Goal: Task Accomplishment & Management: Manage account settings

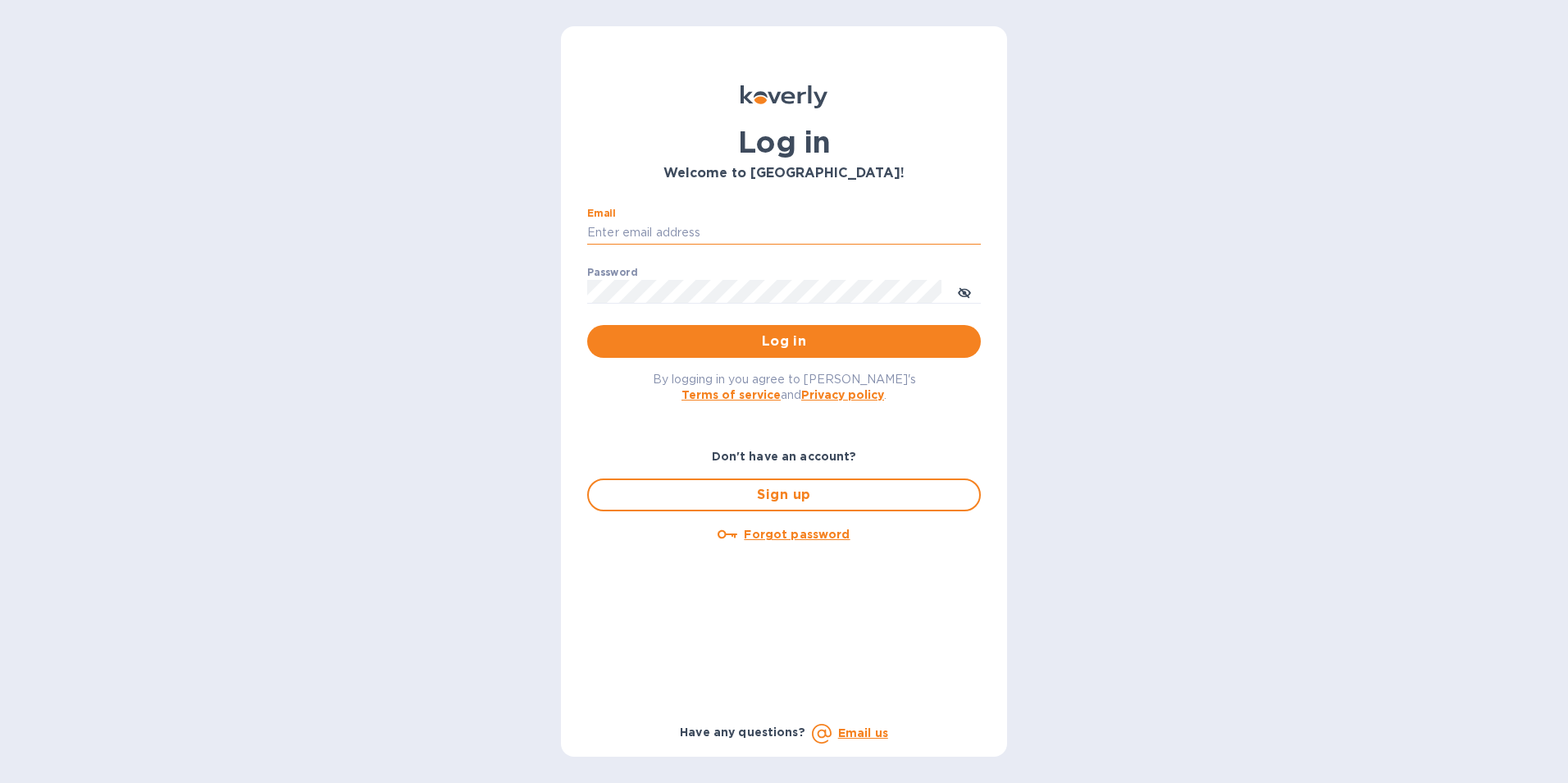
click at [695, 238] on input "Email" at bounding box center [784, 233] width 393 height 25
type input "[PERSON_NAME][EMAIL_ADDRESS][DOMAIN_NAME]"
click at [587, 325] on button "Log in" at bounding box center [784, 341] width 393 height 33
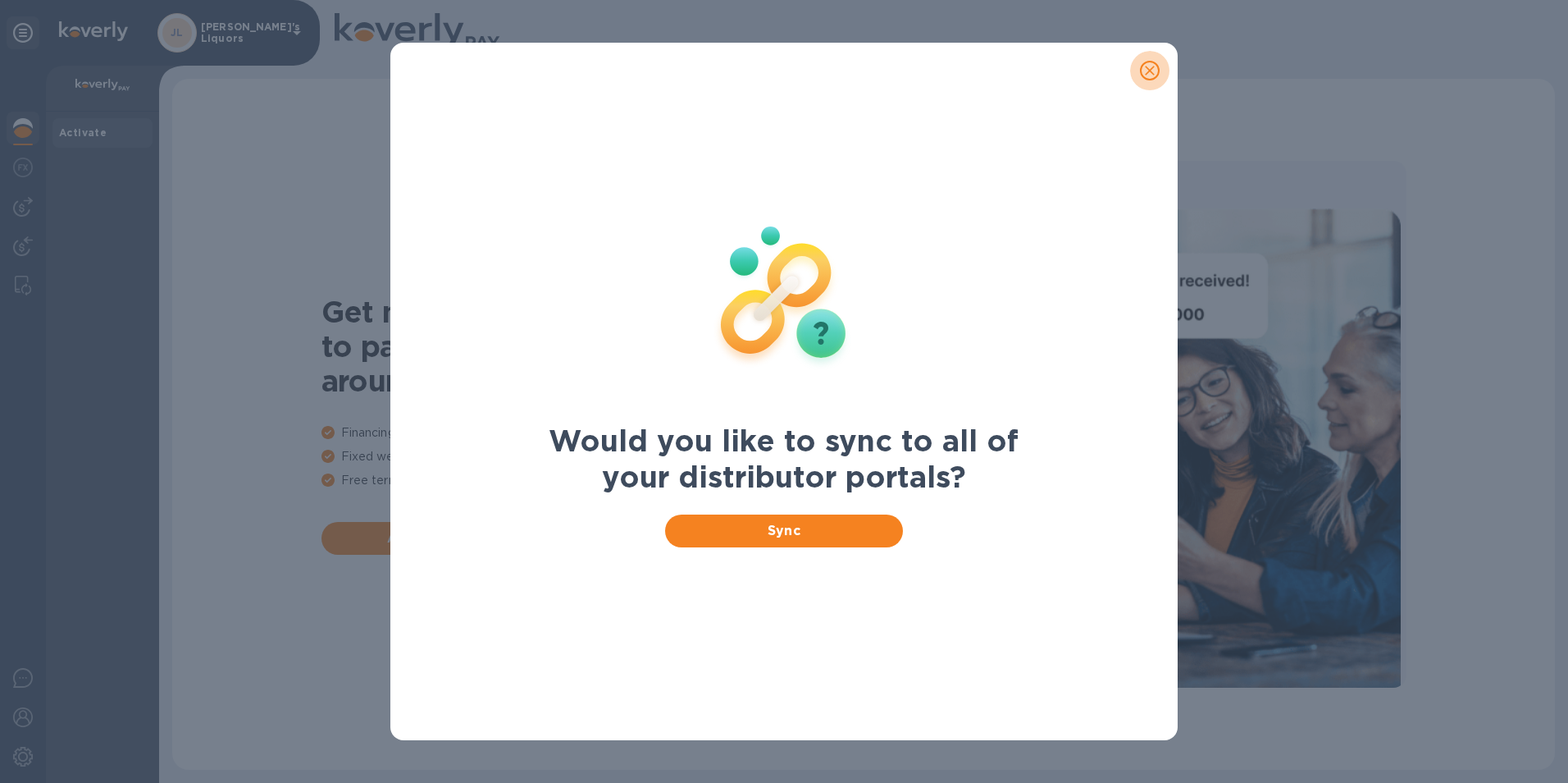
click at [1153, 65] on icon "close" at bounding box center [1150, 71] width 17 height 17
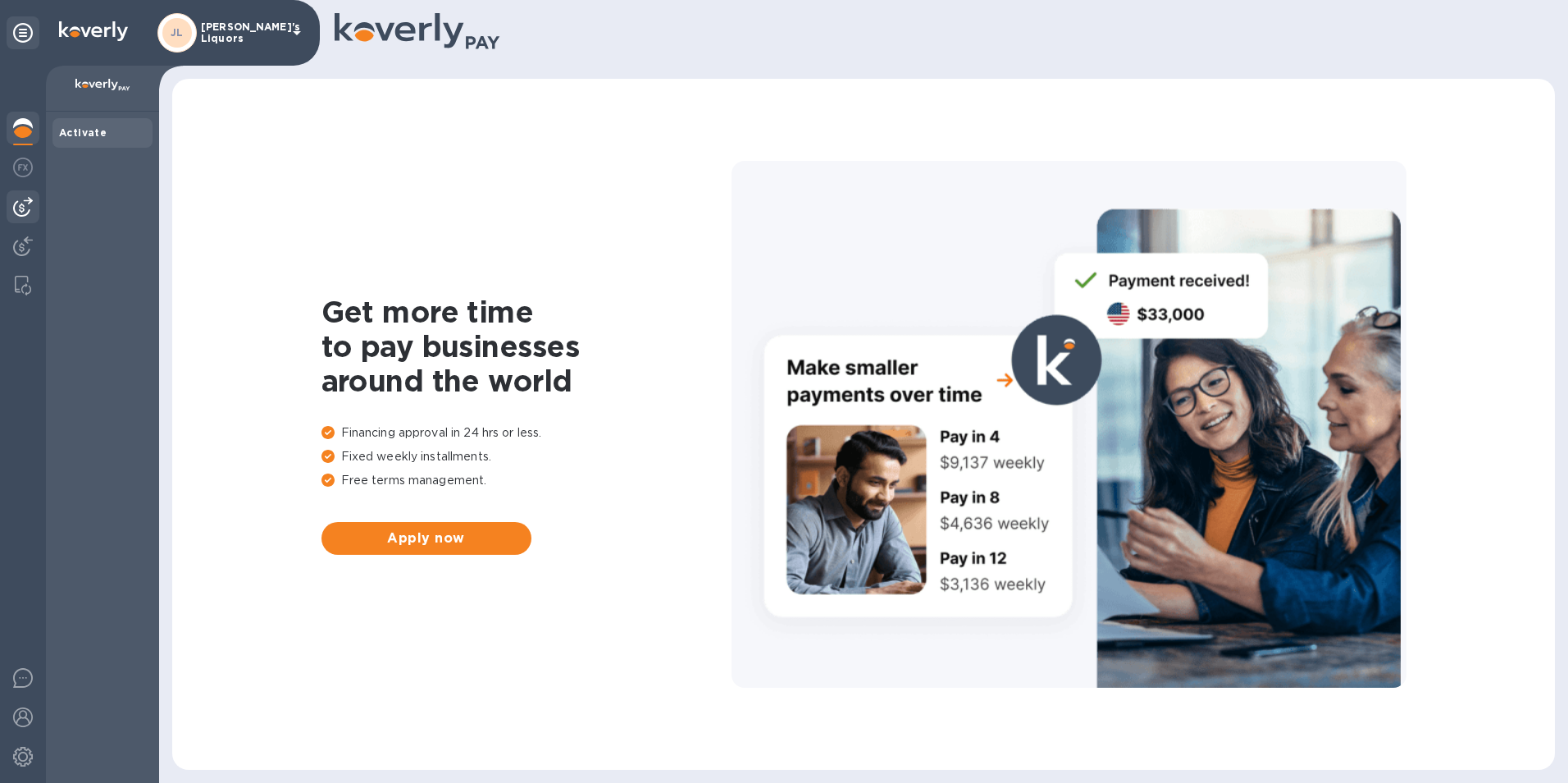
click at [18, 203] on img at bounding box center [23, 207] width 20 height 20
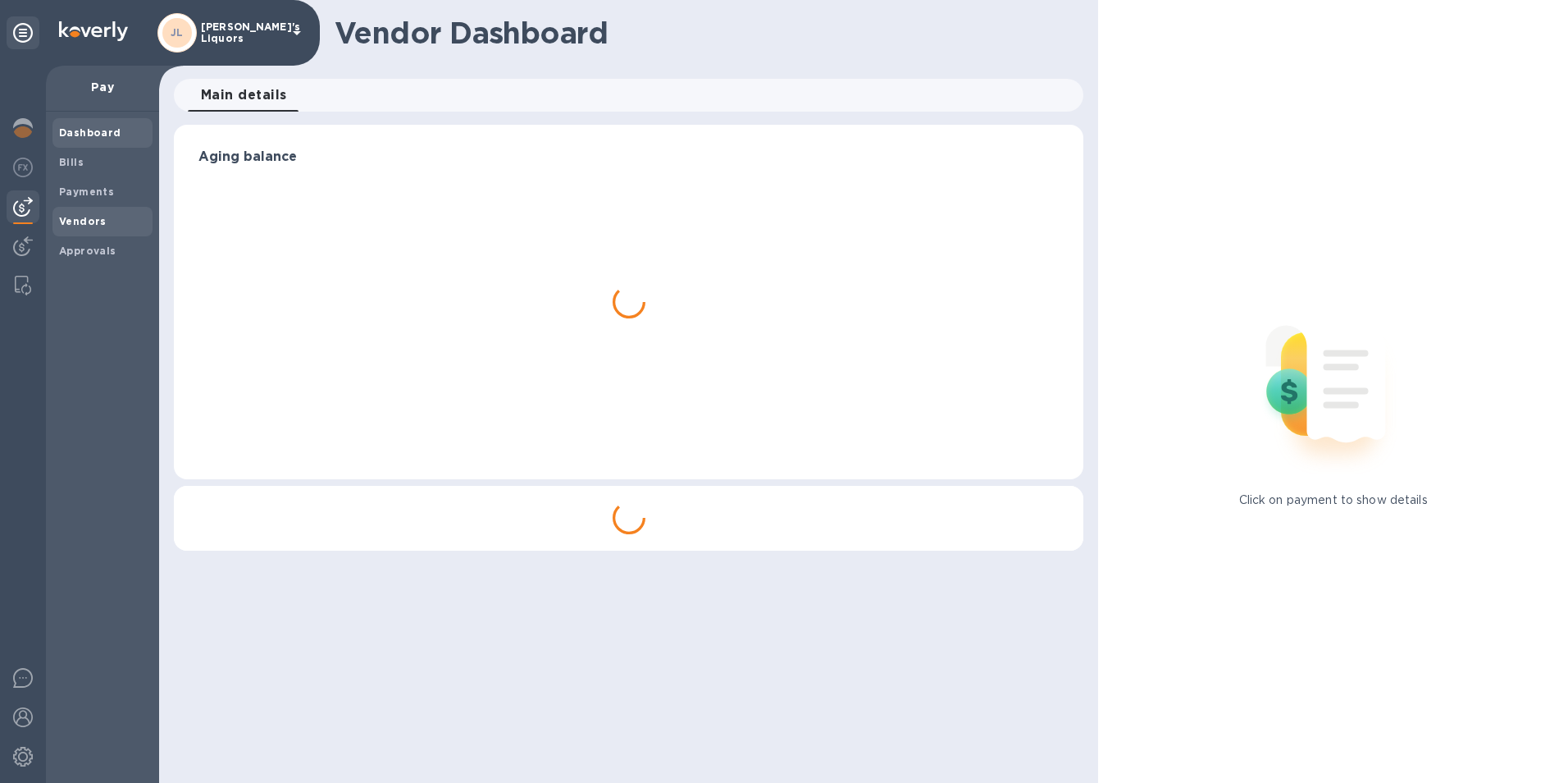
click at [94, 225] on b "Vendors" at bounding box center [82, 221] width 47 height 12
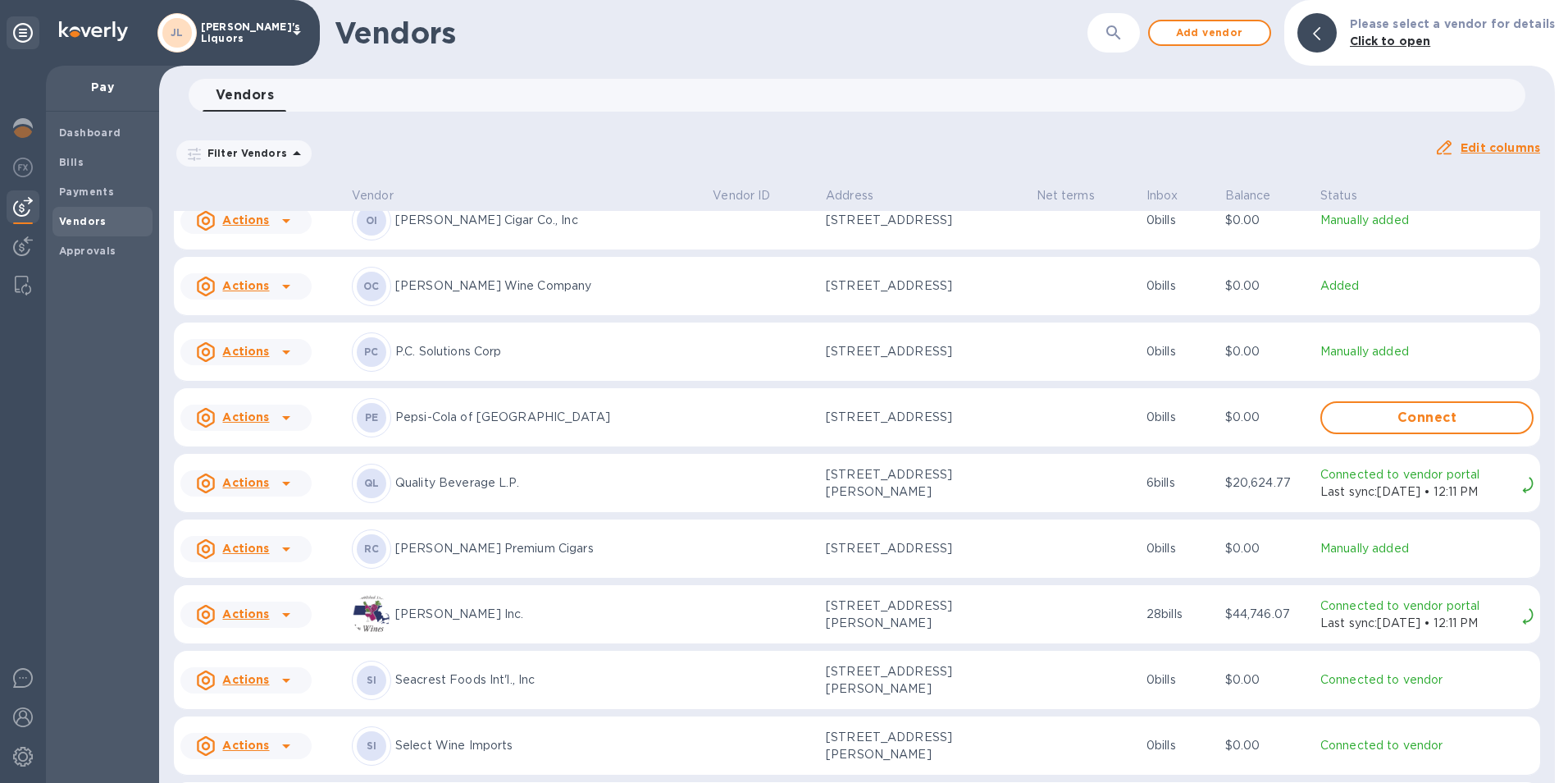
scroll to position [3826, 0]
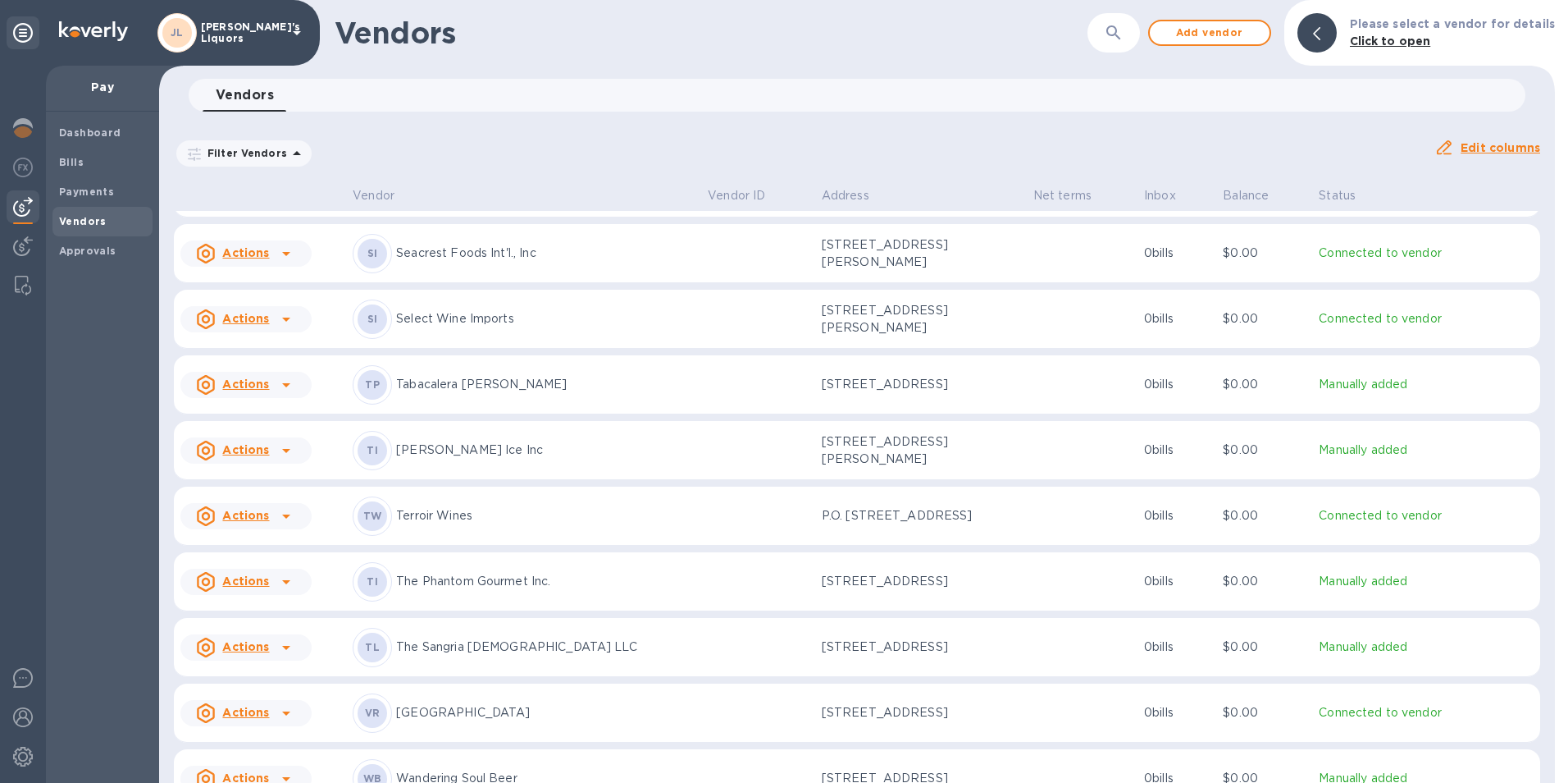
click at [294, 521] on icon at bounding box center [286, 516] width 20 height 20
click at [268, 584] on b "Add new bill" at bounding box center [265, 589] width 76 height 13
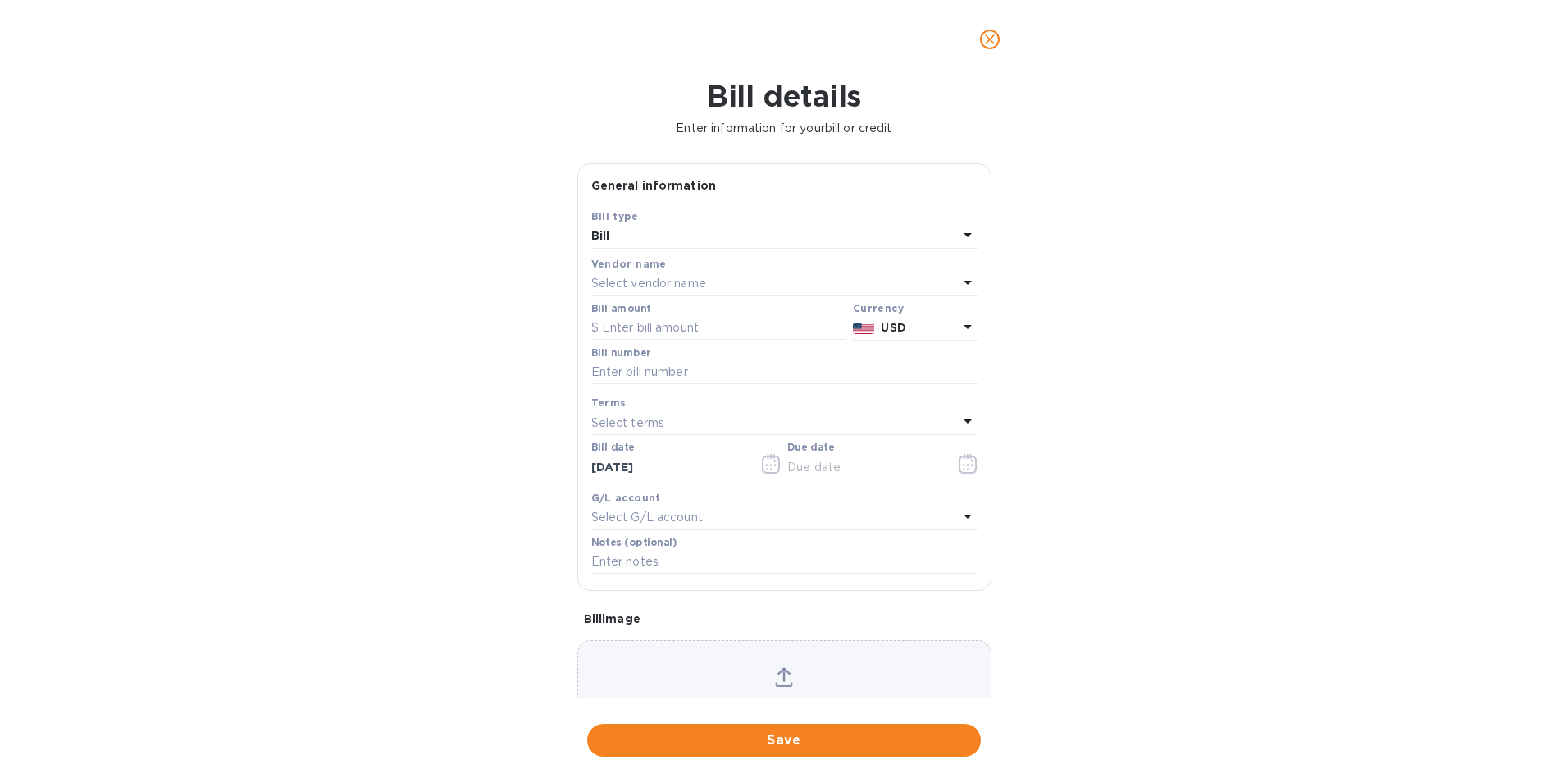
type input "11/25/2025"
click at [657, 325] on input "text" at bounding box center [718, 328] width 255 height 25
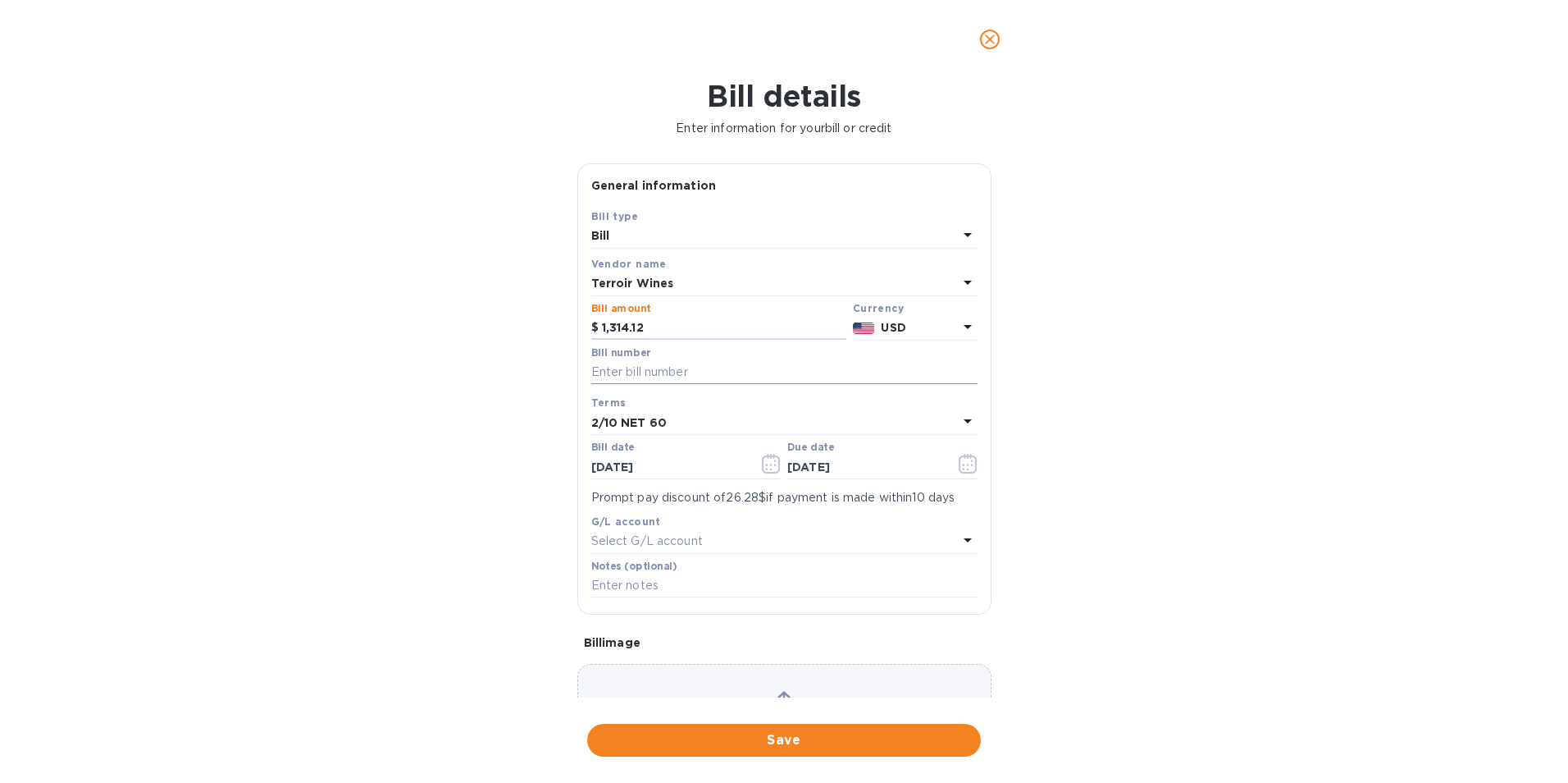
type input "1,314.12"
click at [673, 376] on input "text" at bounding box center [784, 373] width 386 height 25
type input "SI-00011563"
click at [771, 463] on icon "button" at bounding box center [771, 463] width 19 height 20
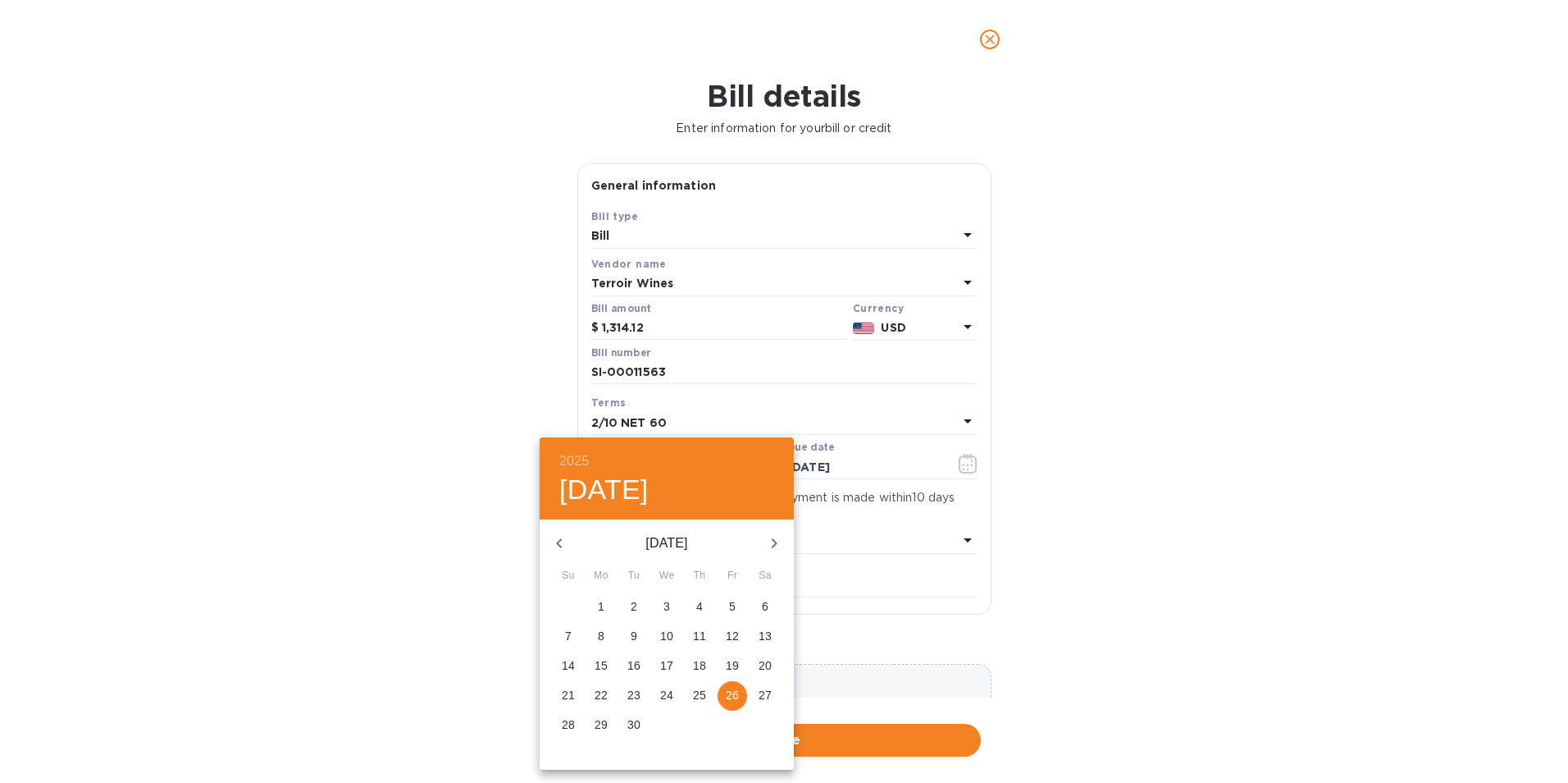
click at [553, 545] on icon "button" at bounding box center [559, 543] width 20 height 20
click at [667, 725] on p "30" at bounding box center [667, 724] width 13 height 17
type input "07/30/2025"
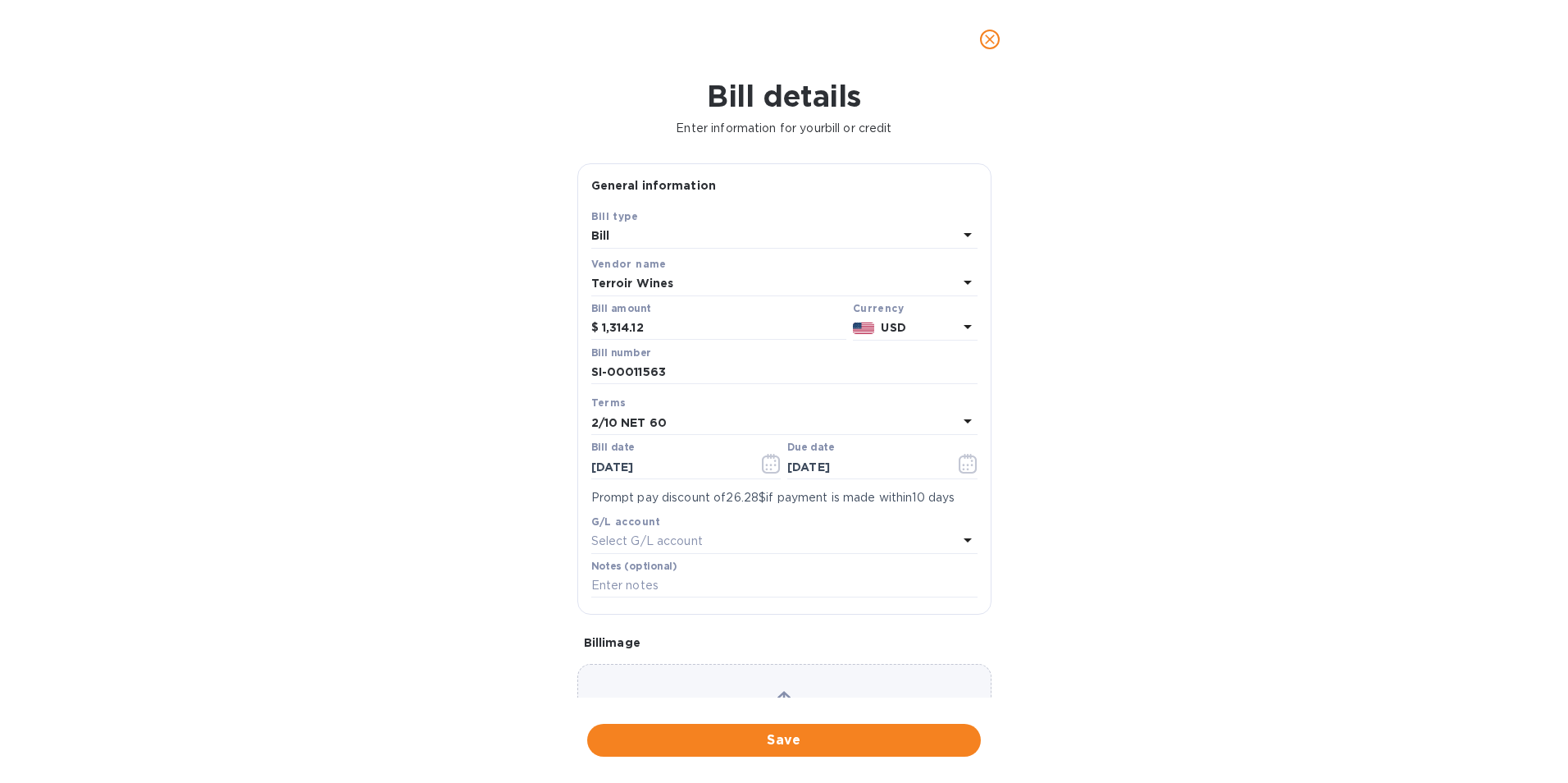
click at [618, 417] on b "2/10 NET 60" at bounding box center [628, 423] width 76 height 13
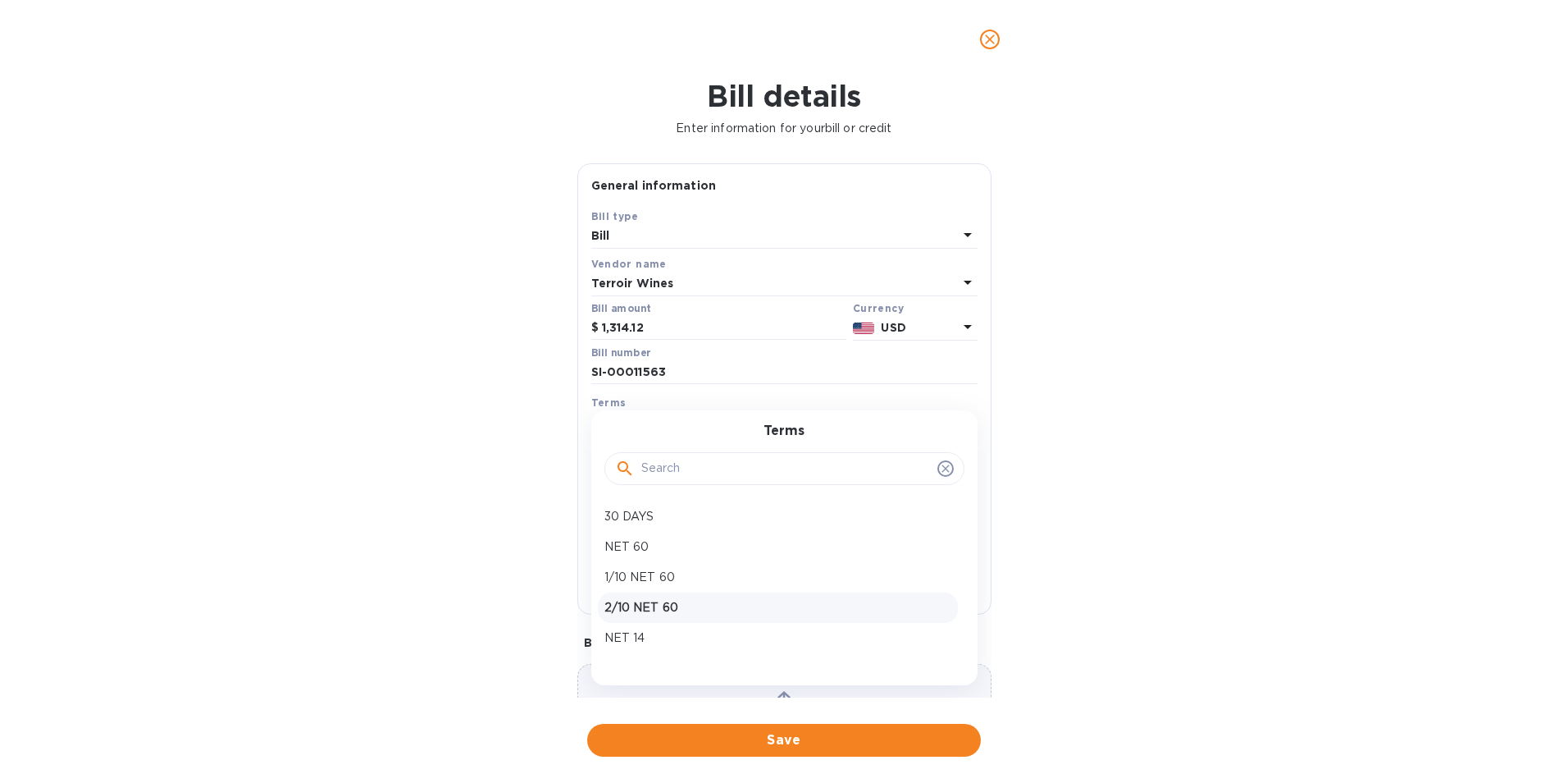
click at [637, 609] on p "2/10 NET 60" at bounding box center [778, 607] width 347 height 17
type input "09/28/2025"
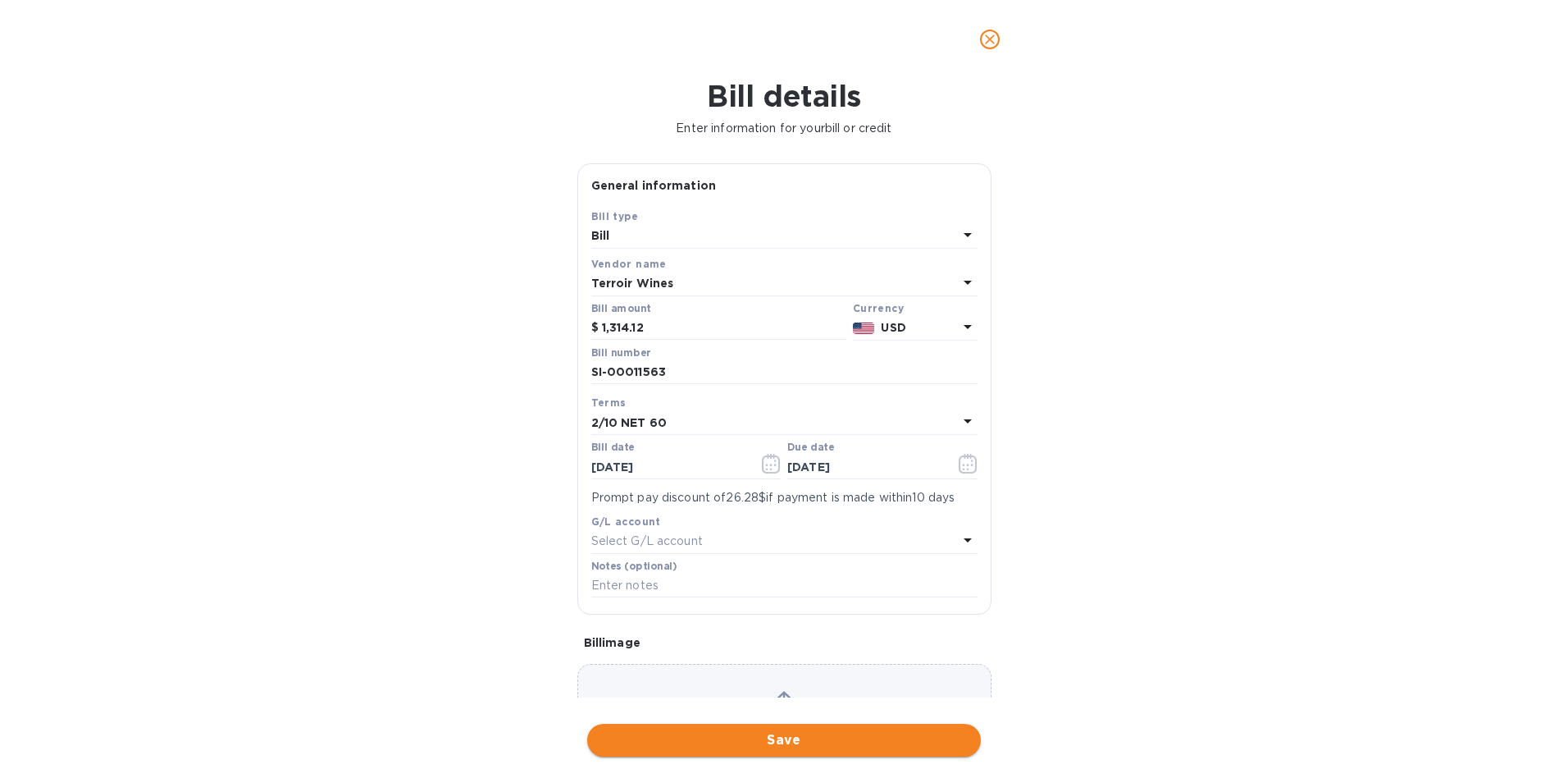
click at [738, 741] on span "Save" at bounding box center [784, 740] width 368 height 20
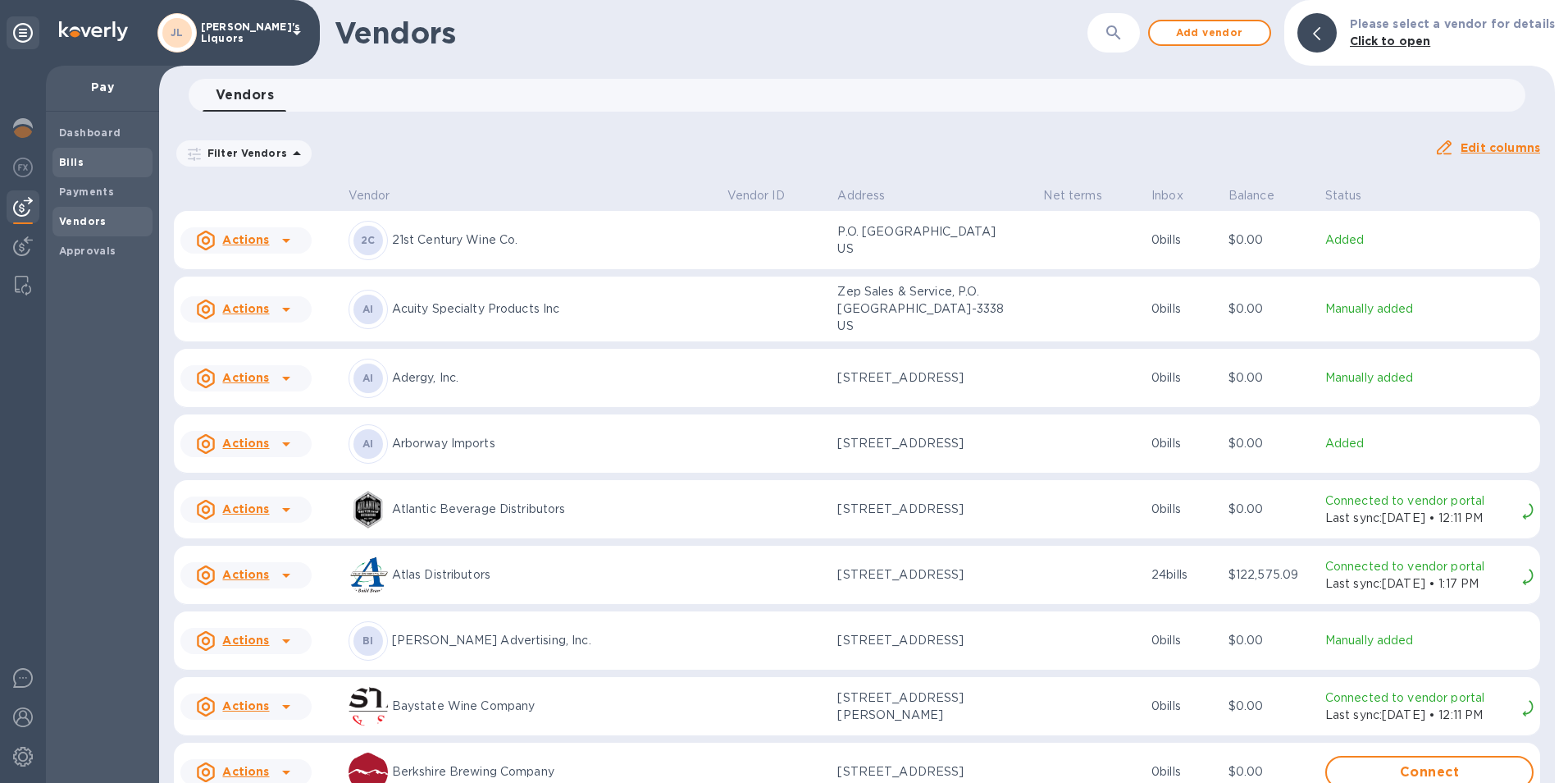
click at [83, 167] on span "Bills" at bounding box center [102, 163] width 87 height 17
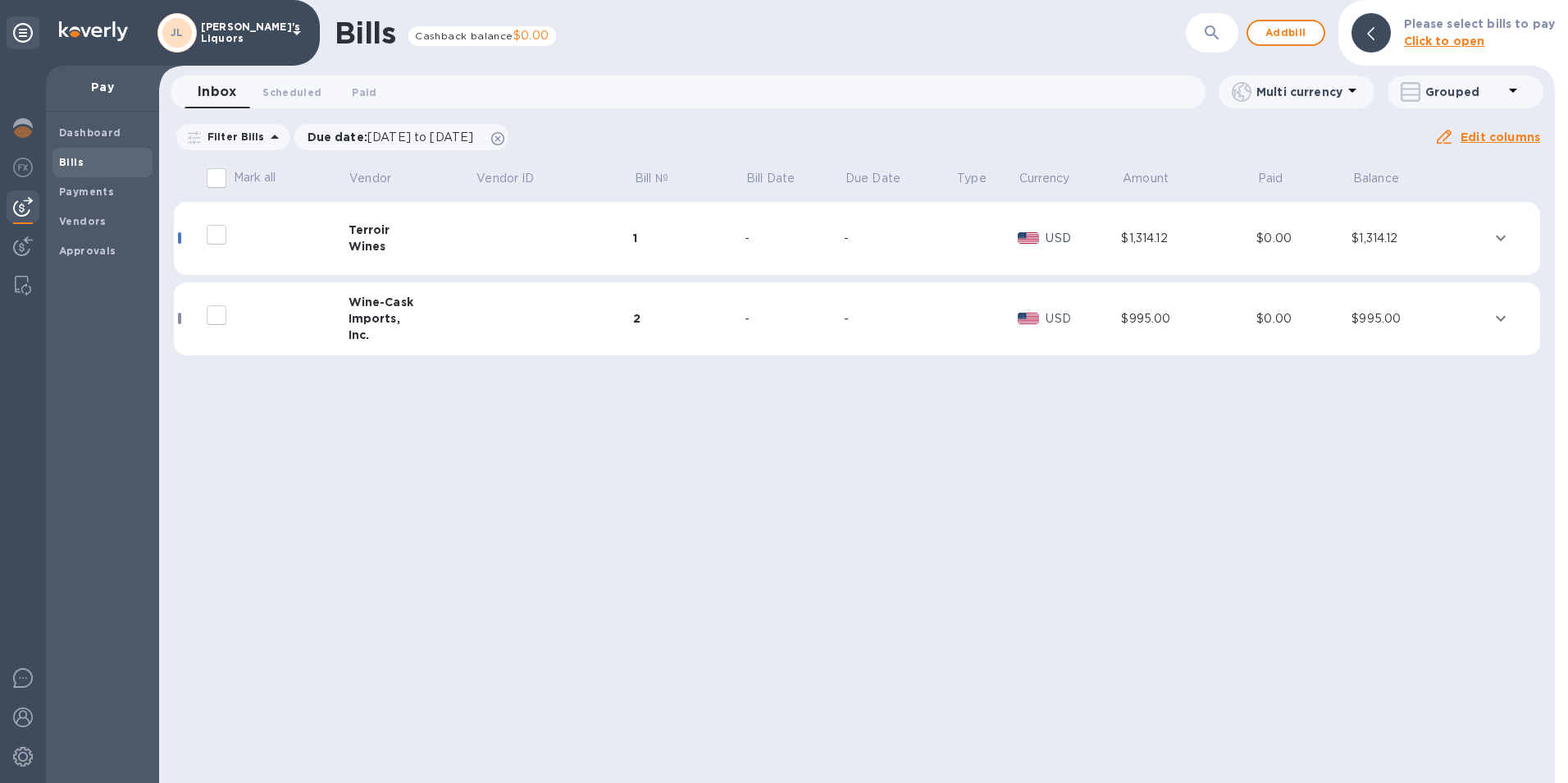
click at [365, 230] on div "Terroir" at bounding box center [412, 230] width 127 height 17
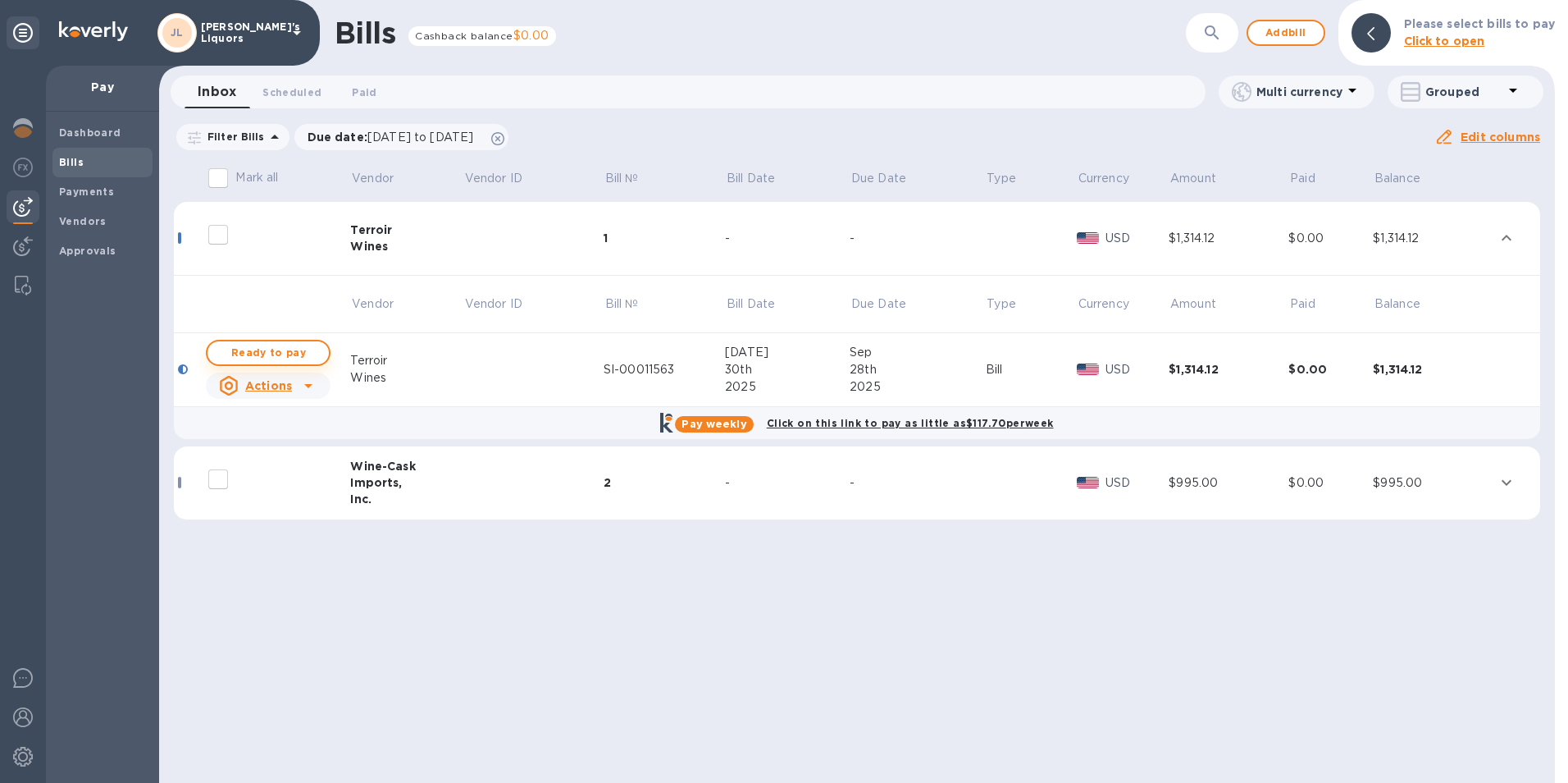
click at [291, 345] on span "Ready to pay" at bounding box center [268, 353] width 95 height 20
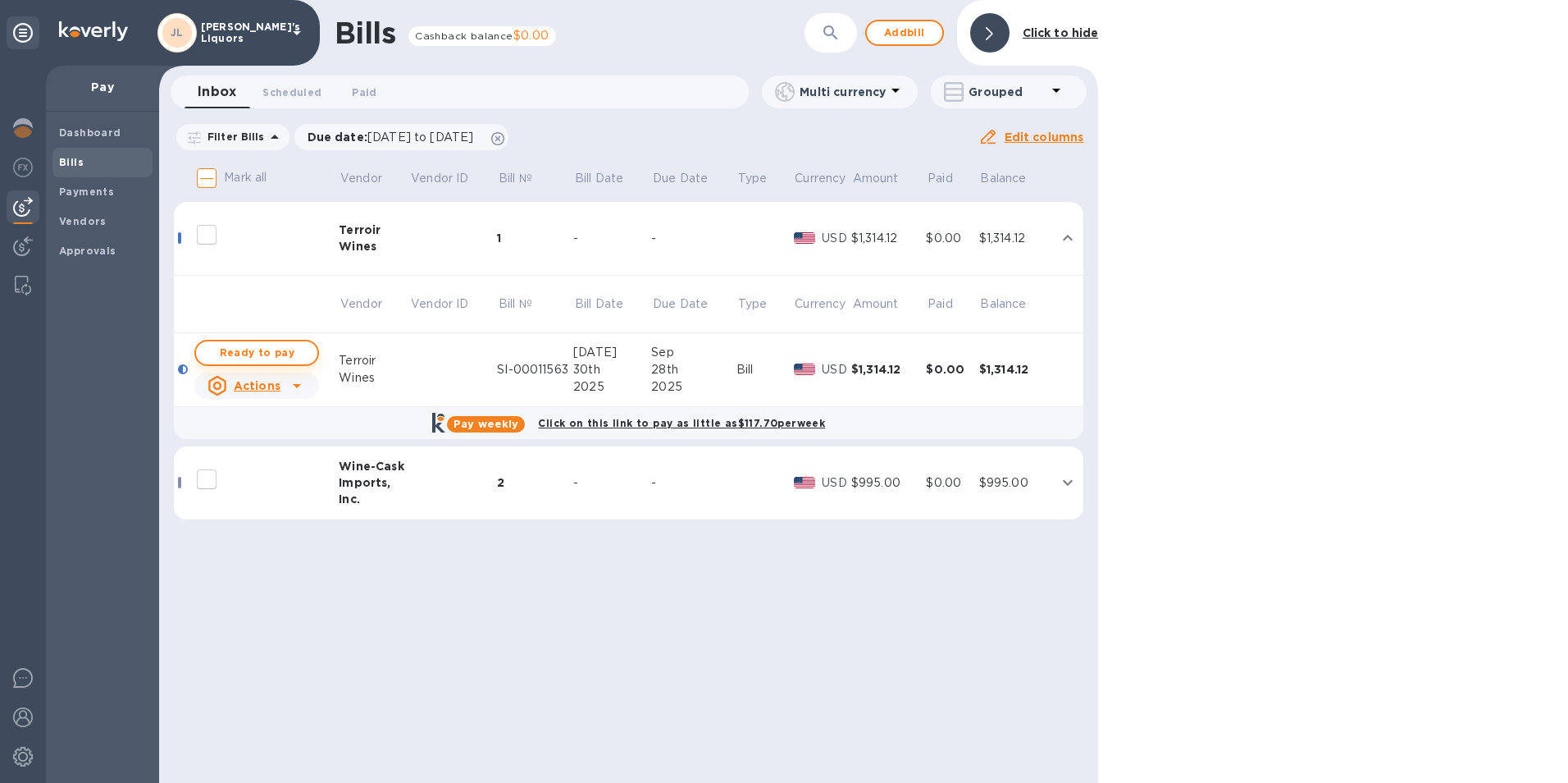
checkbox input "true"
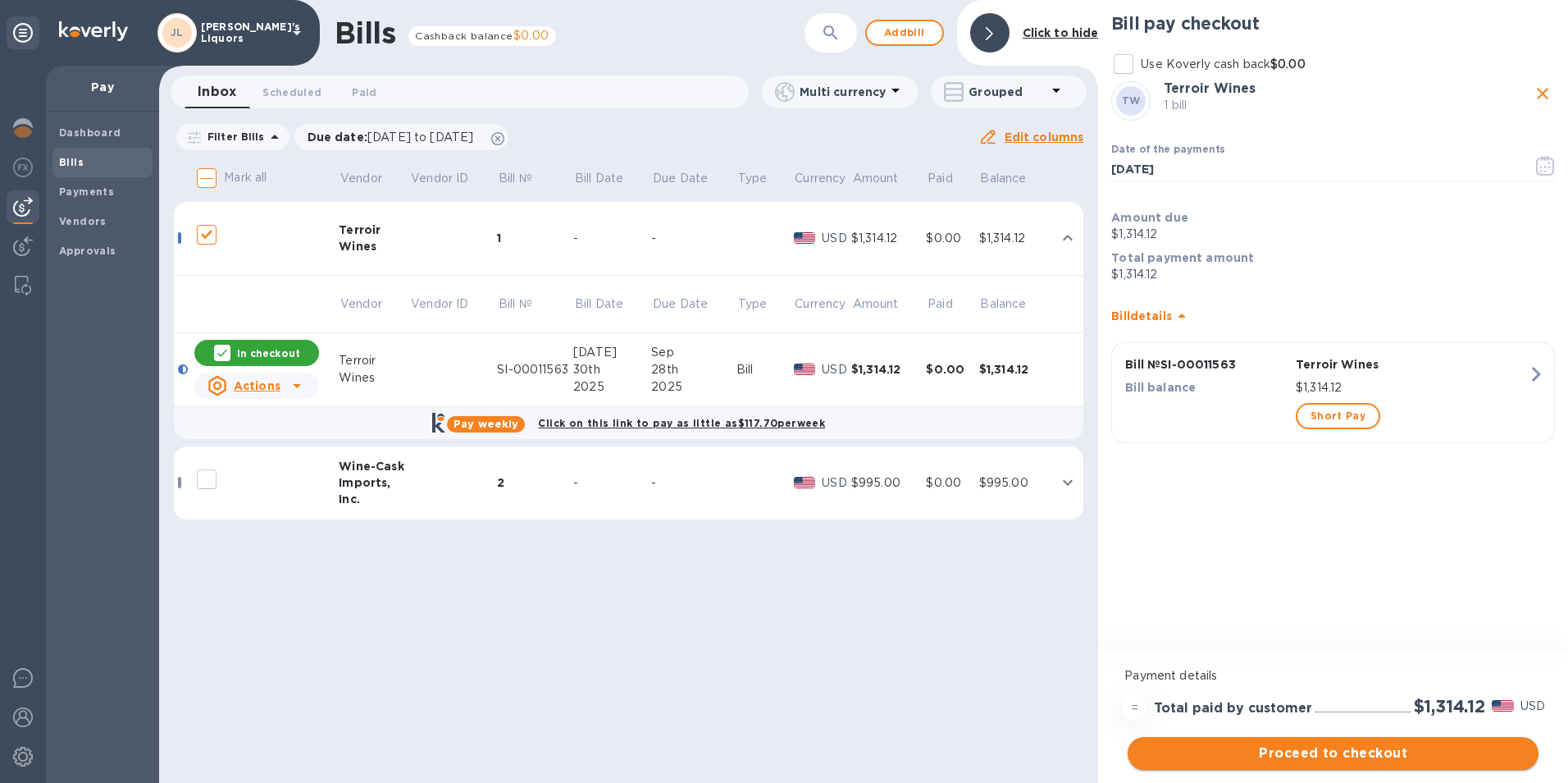
click at [1266, 752] on span "Proceed to checkout" at bounding box center [1332, 753] width 384 height 20
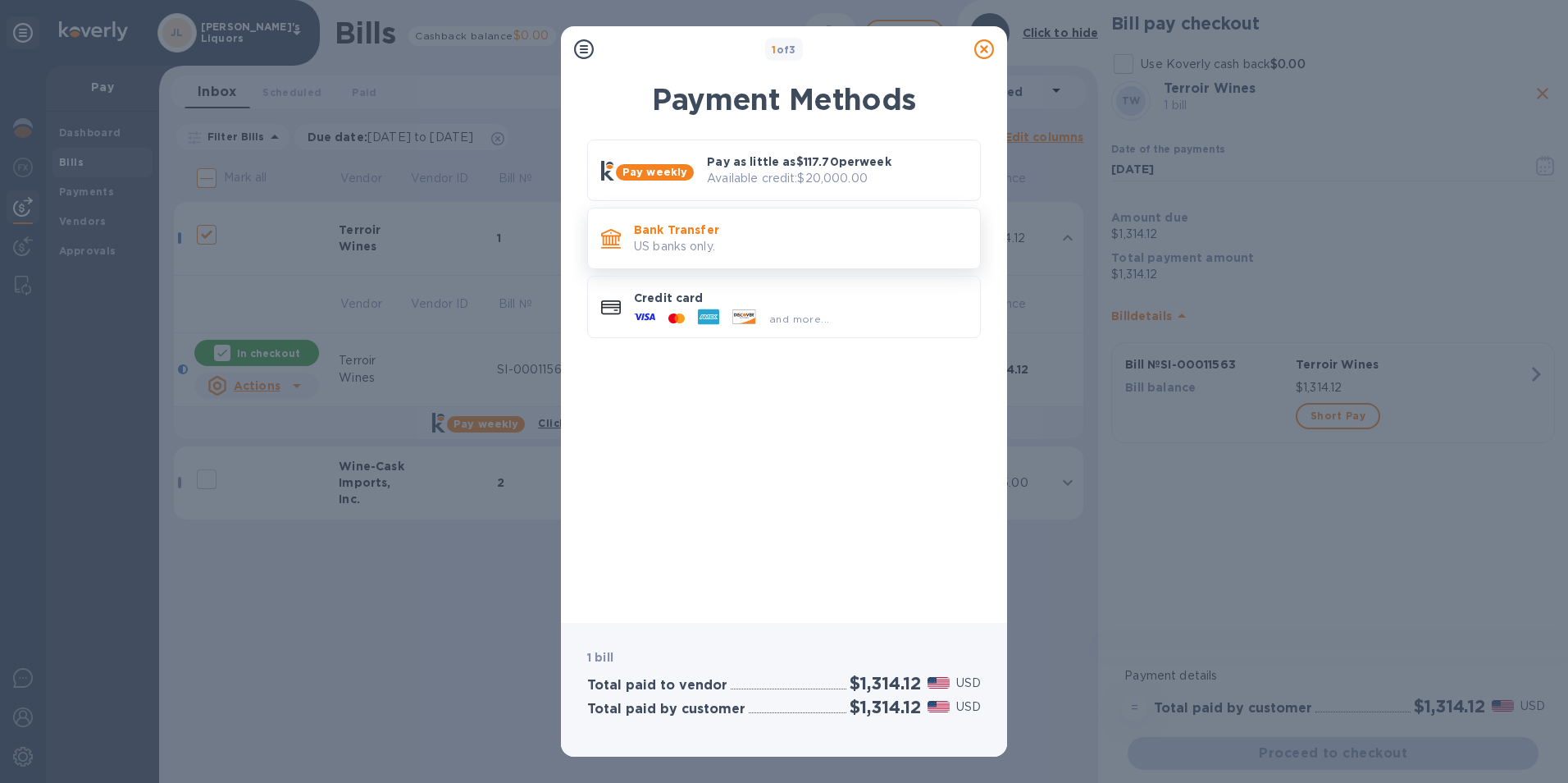
click at [640, 232] on p "Bank Transfer" at bounding box center [800, 230] width 333 height 17
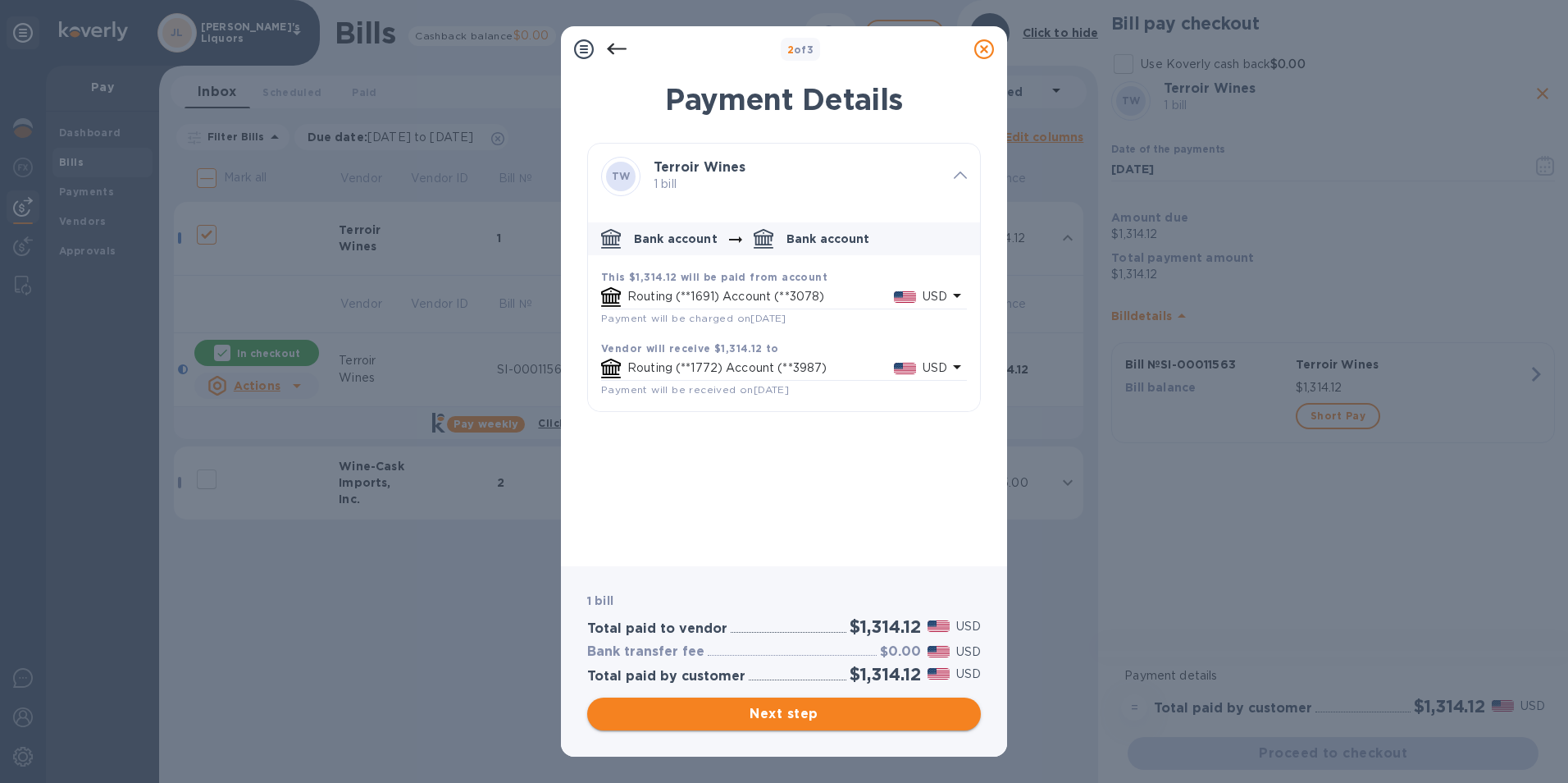
click at [789, 712] on span "Next step" at bounding box center [784, 714] width 368 height 20
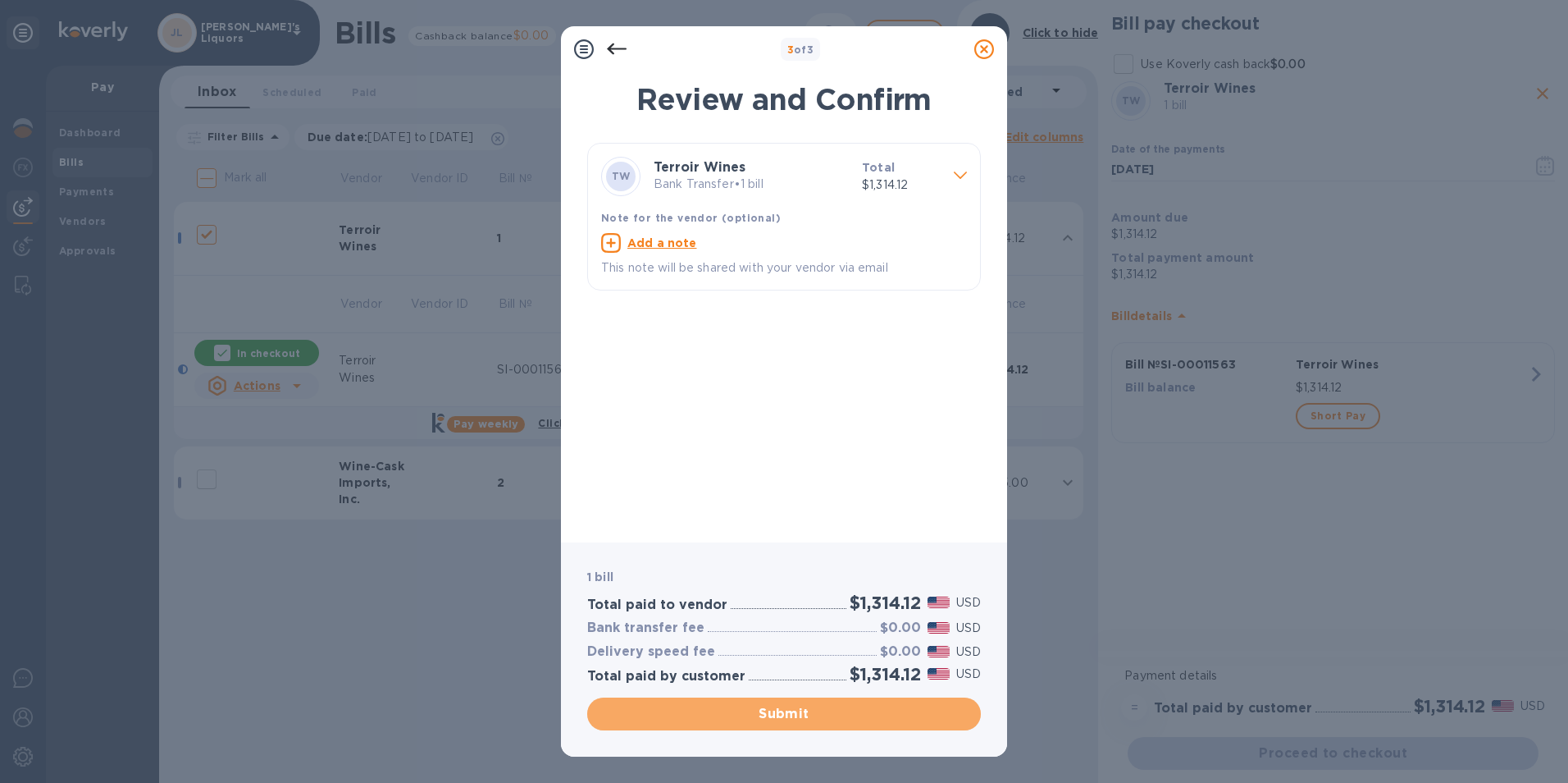
click at [797, 709] on span "Submit" at bounding box center [784, 714] width 368 height 20
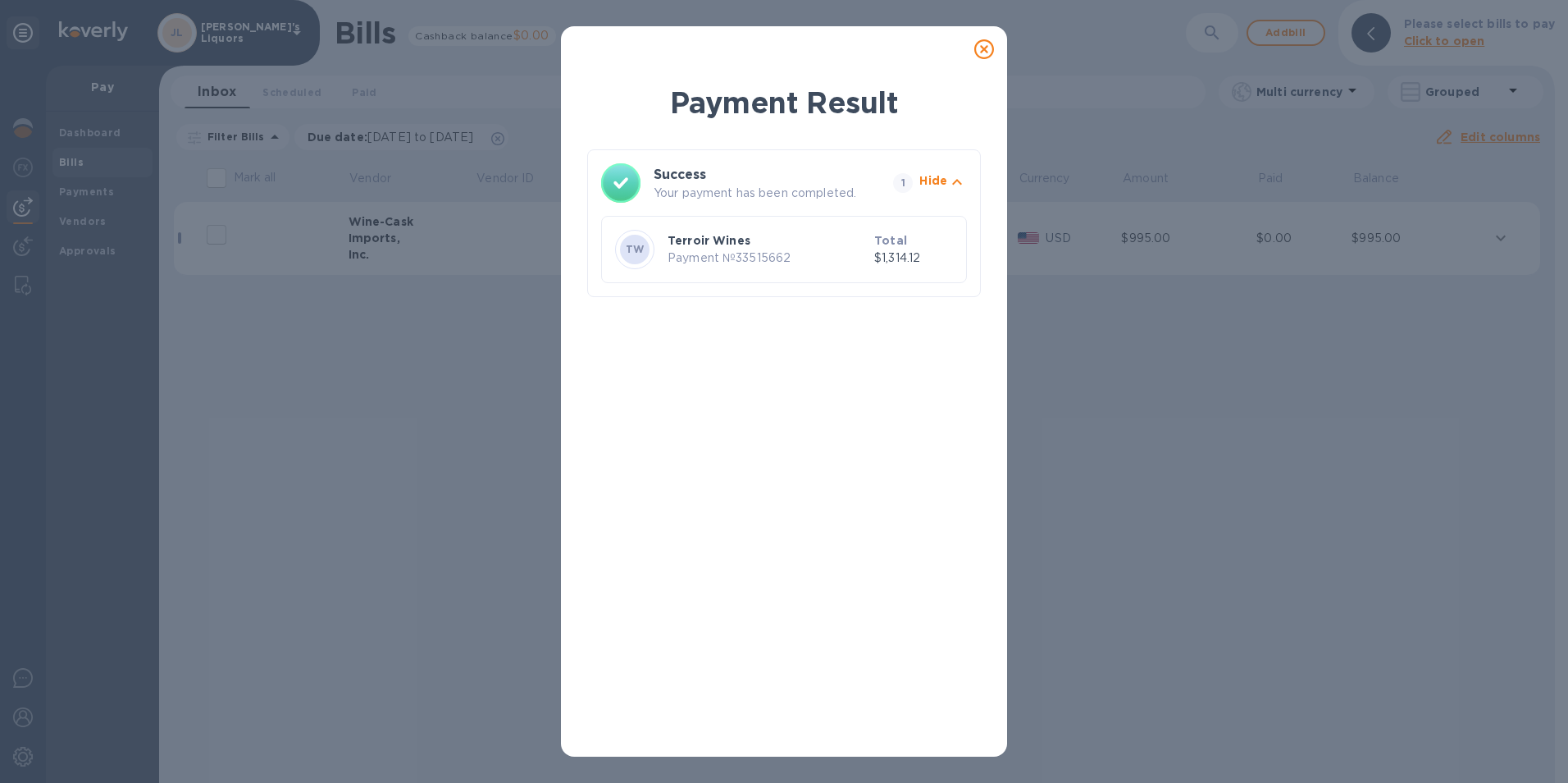
click at [983, 46] on icon at bounding box center [984, 49] width 20 height 20
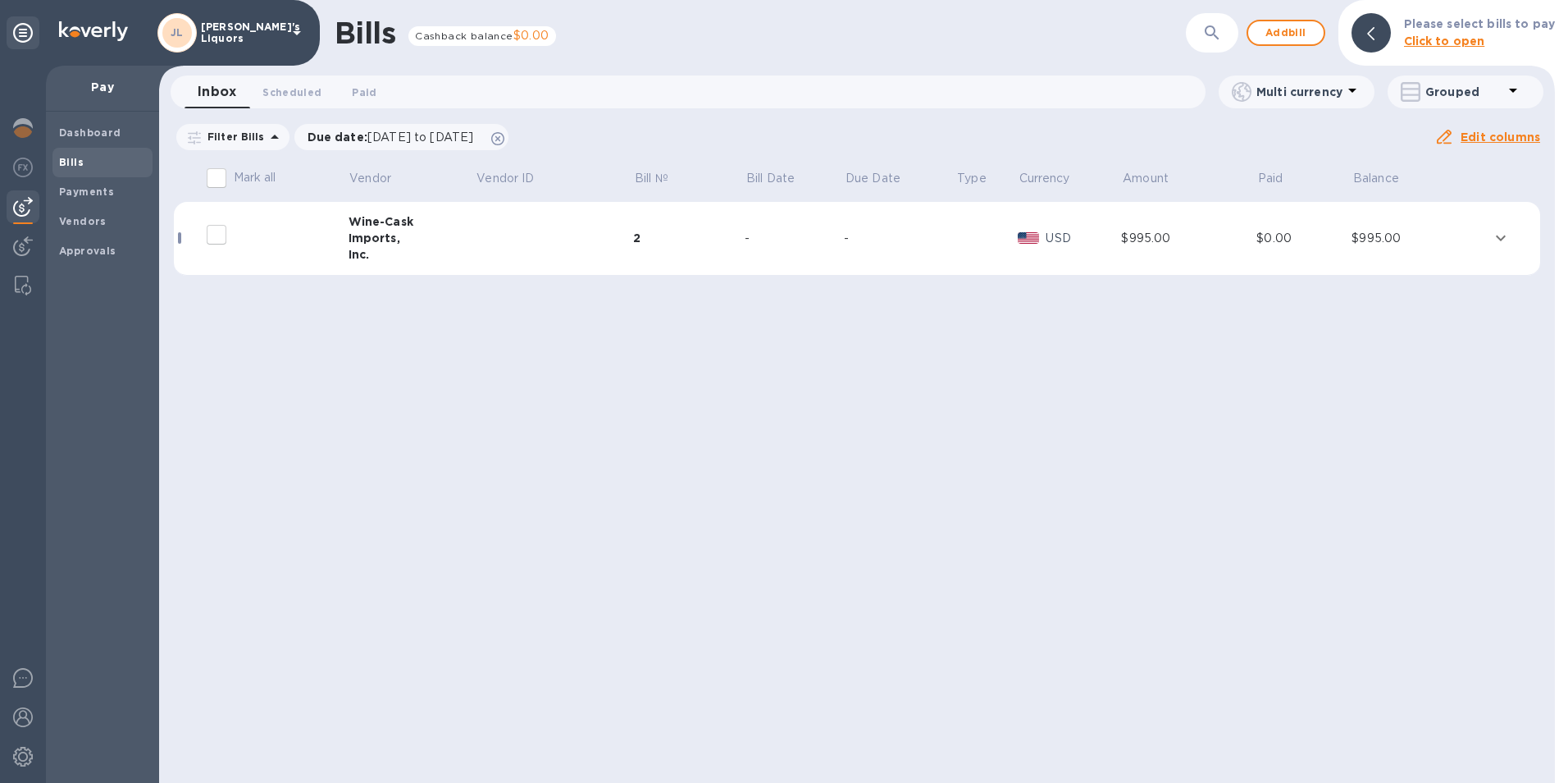
click at [71, 169] on span "Bills" at bounding box center [71, 163] width 25 height 17
click at [88, 154] on span "Bills" at bounding box center [102, 163] width 87 height 17
